Goal: Task Accomplishment & Management: Manage account settings

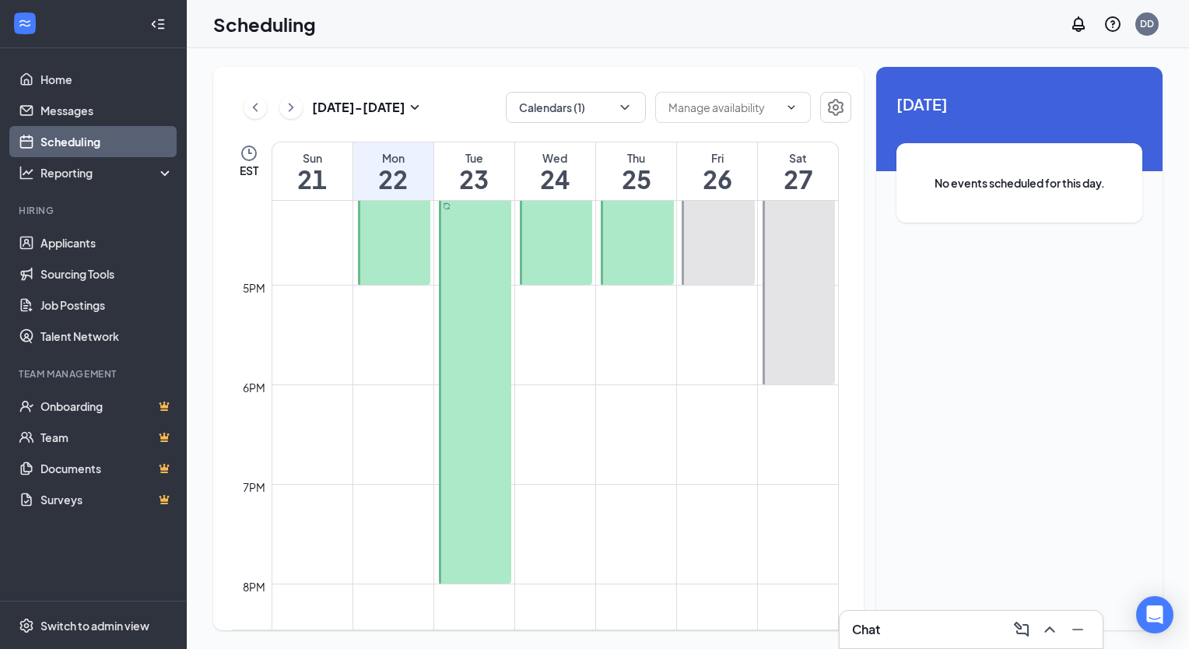
scroll to position [1777, 0]
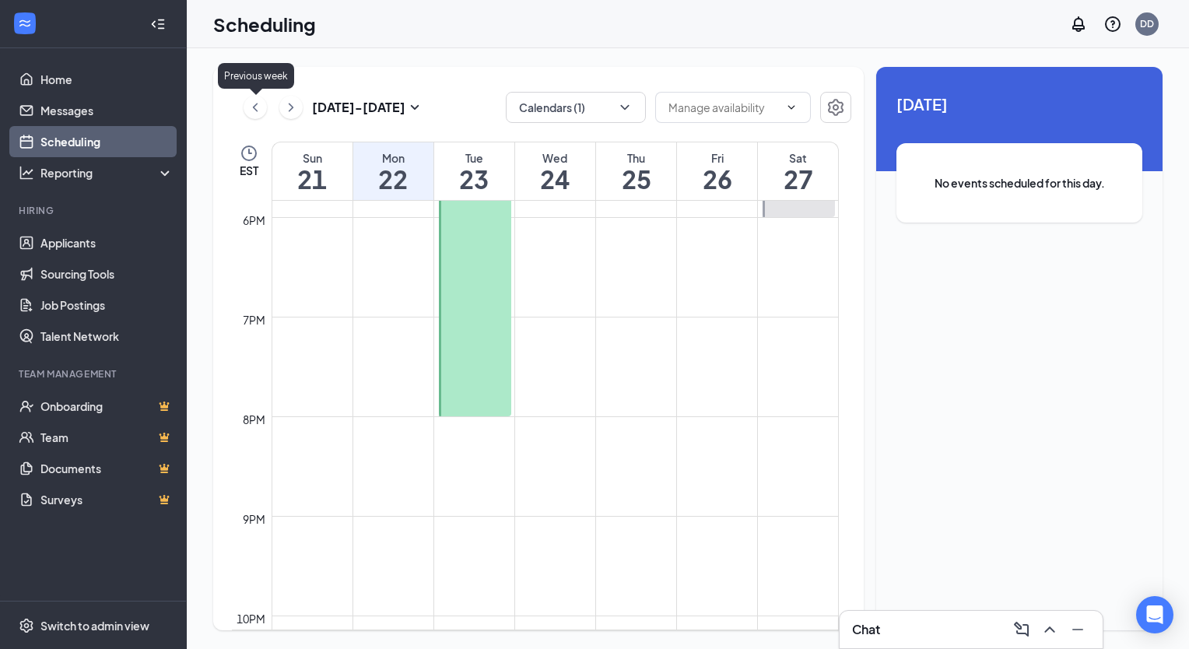
click at [258, 108] on icon "ChevronLeft" at bounding box center [256, 107] width 16 height 19
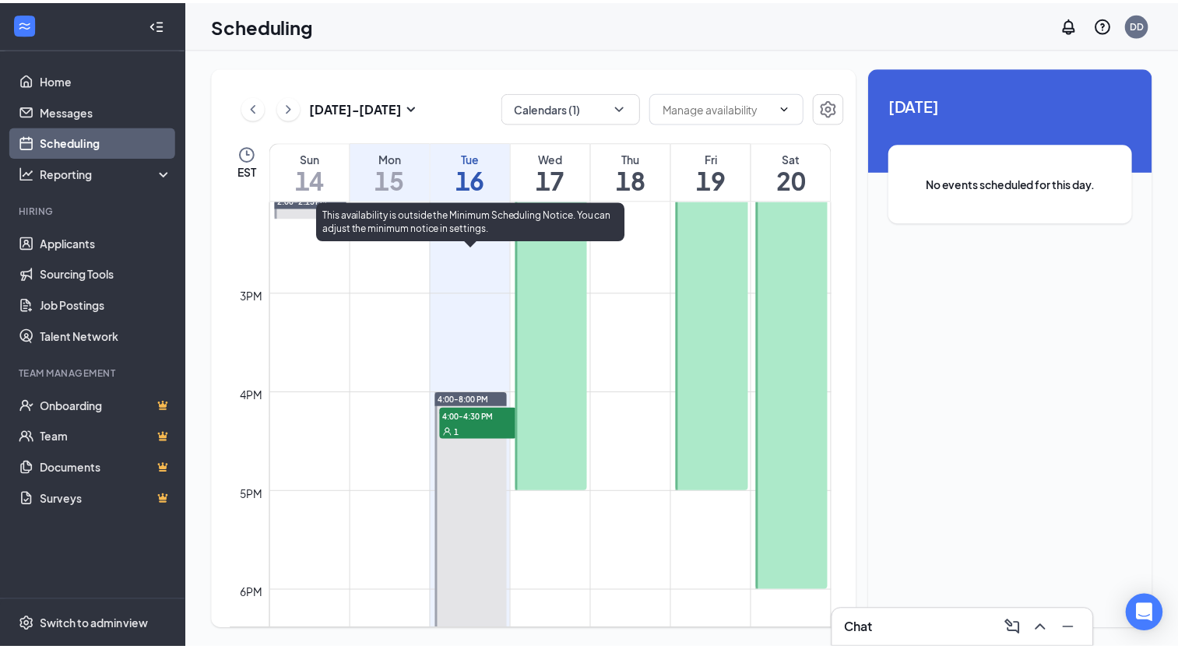
scroll to position [1388, 0]
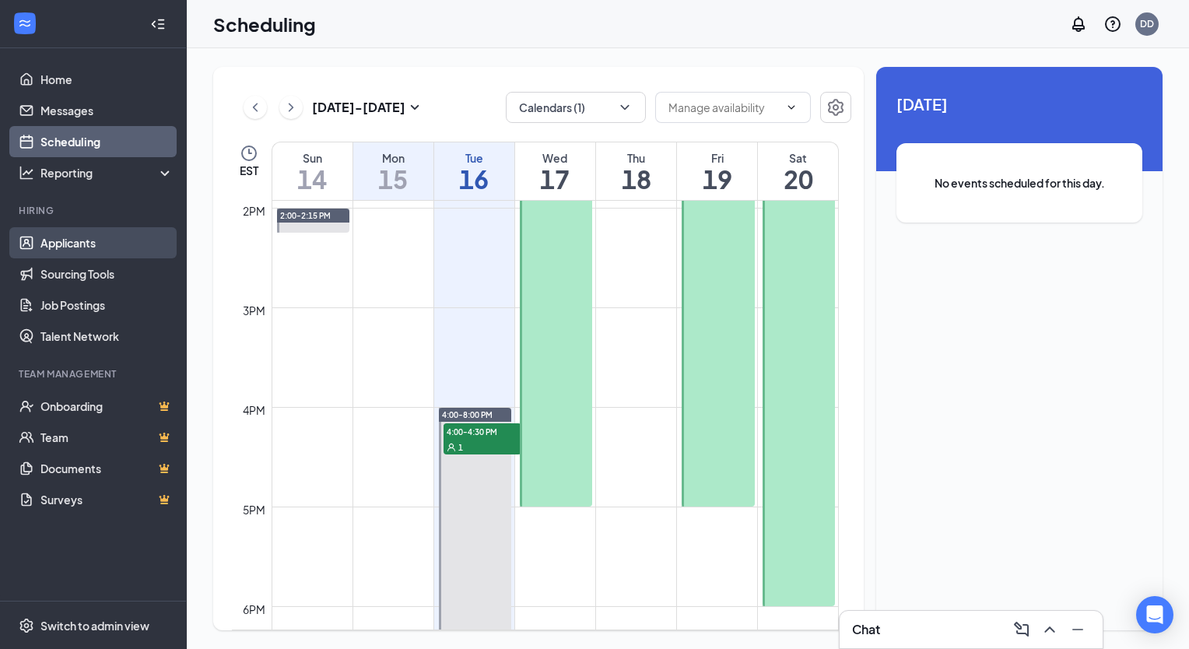
click at [58, 248] on link "Applicants" at bounding box center [106, 242] width 133 height 31
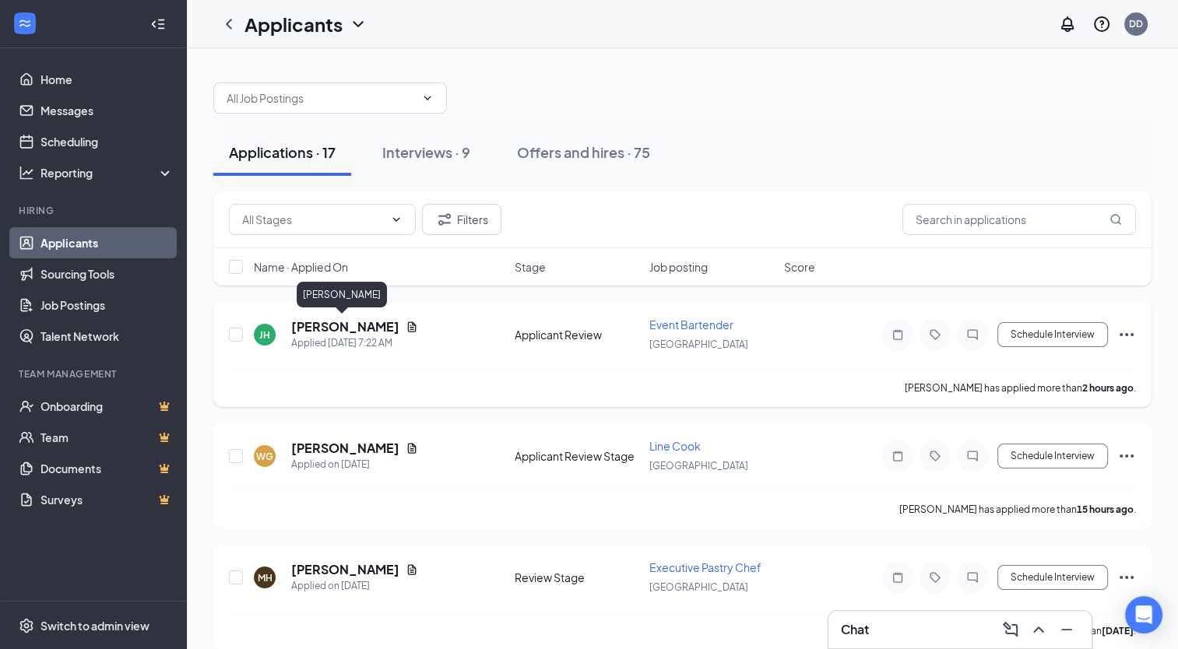
click at [345, 322] on h5 "[PERSON_NAME]" at bounding box center [345, 326] width 108 height 17
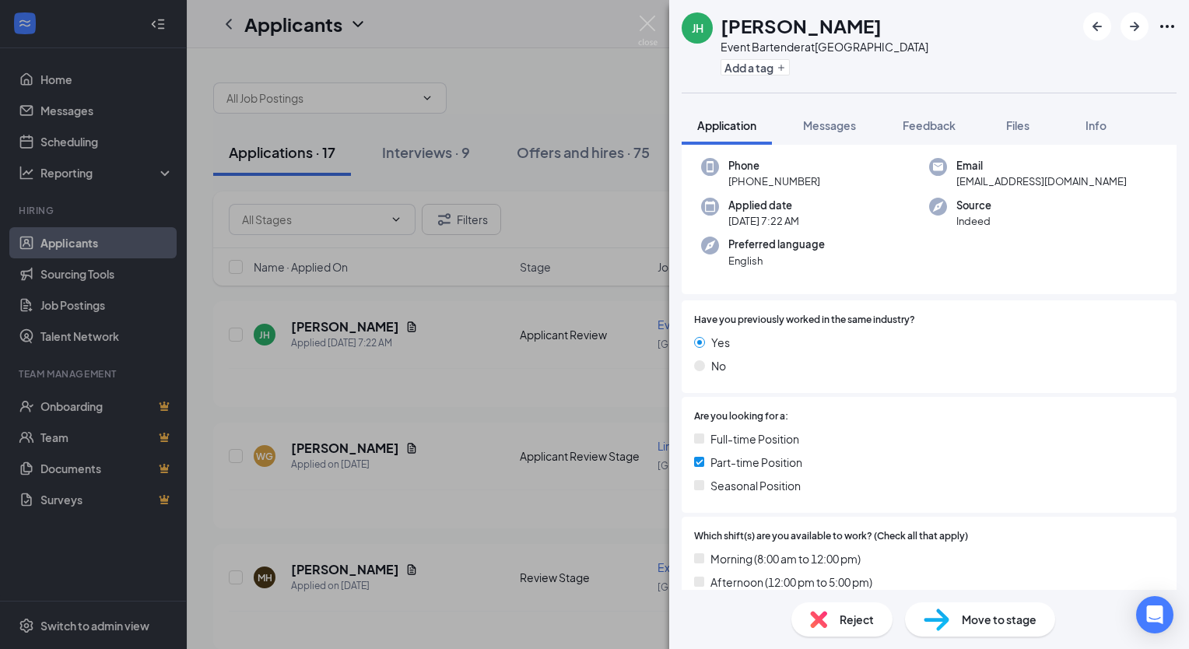
scroll to position [156, 0]
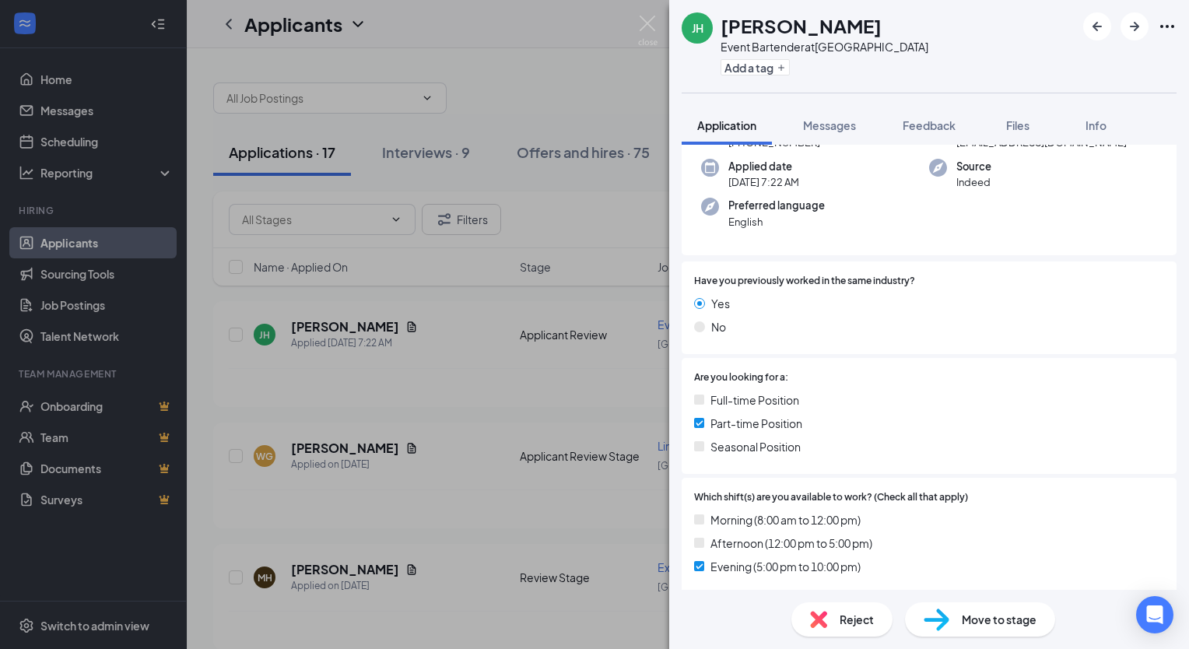
click at [965, 618] on span "Move to stage" at bounding box center [999, 619] width 75 height 17
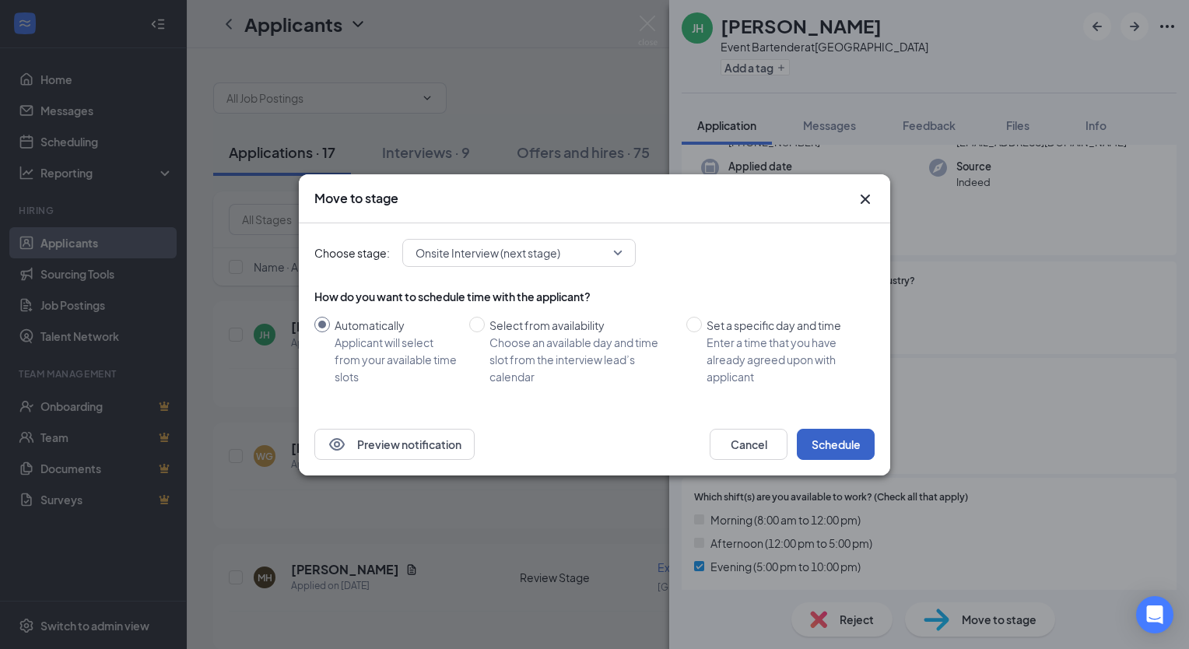
click at [820, 436] on button "Schedule" at bounding box center [836, 444] width 78 height 31
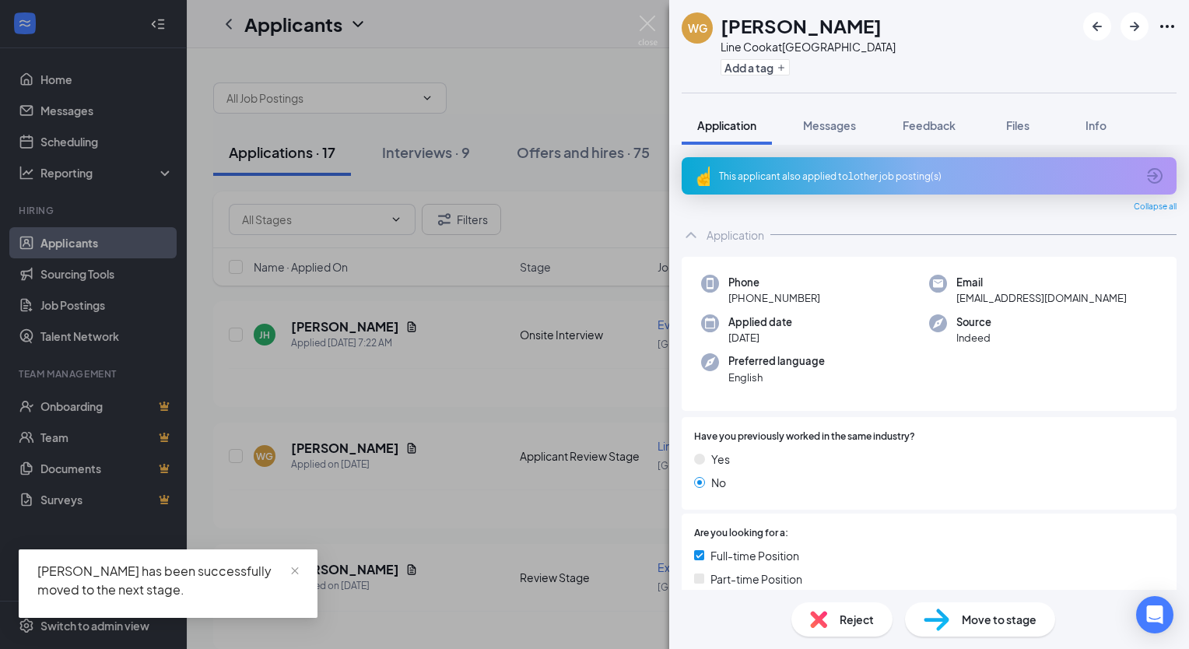
click at [420, 150] on div "WG WILMMER [PERSON_NAME] Line Cook at [GEOGRAPHIC_DATA] Add a tag Application M…" at bounding box center [594, 324] width 1189 height 649
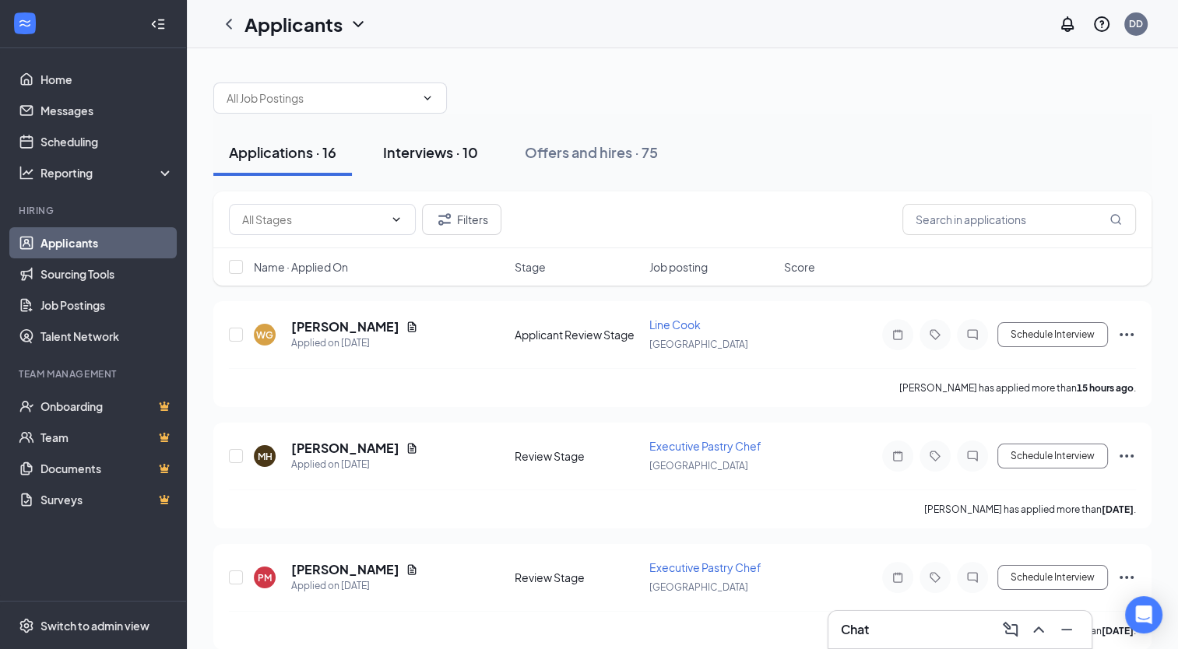
click at [423, 151] on div "Interviews · 10" at bounding box center [430, 151] width 95 height 19
